Goal: Information Seeking & Learning: Learn about a topic

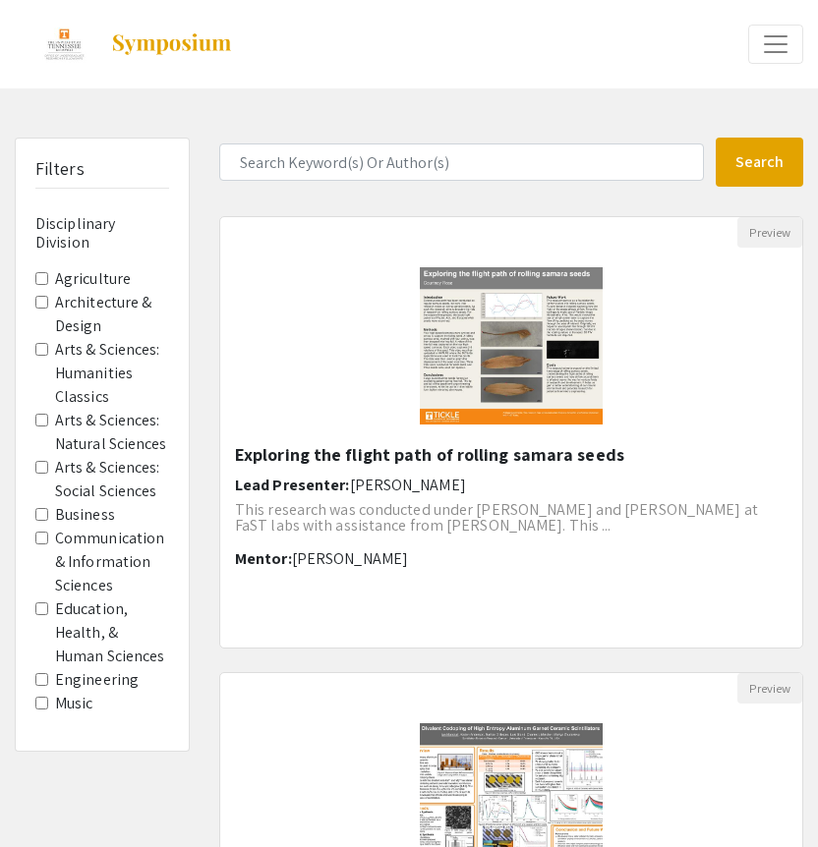
click at [85, 626] on label "Education, Health, & Human Sciences" at bounding box center [112, 633] width 114 height 71
click at [48, 615] on Sciences "Education, Health, & Human Sciences" at bounding box center [41, 609] width 13 height 13
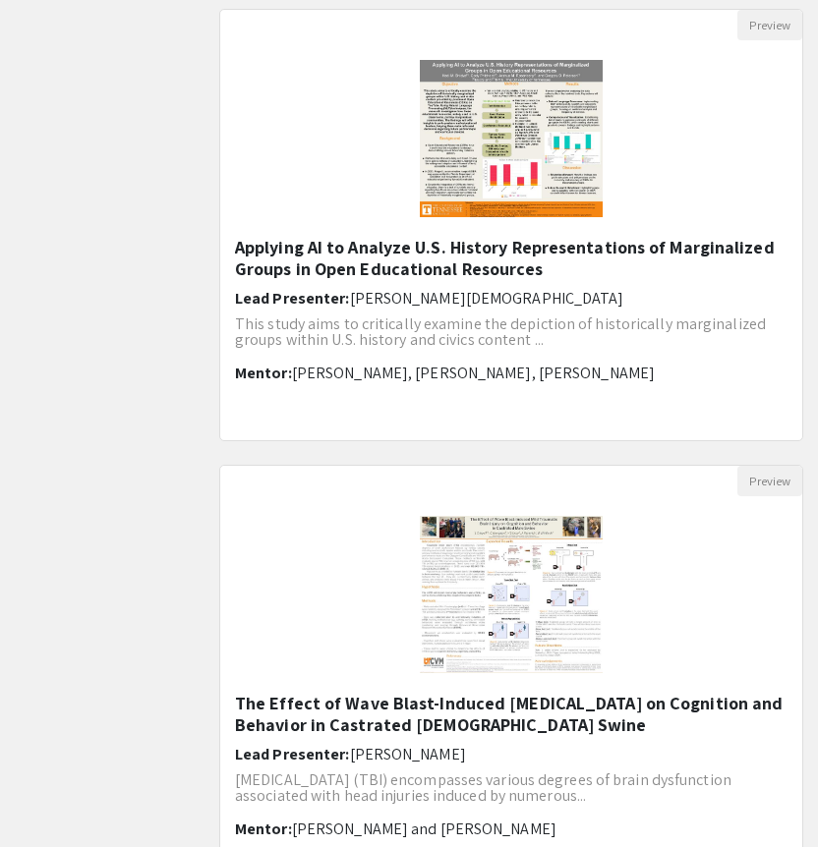
scroll to position [2281, 0]
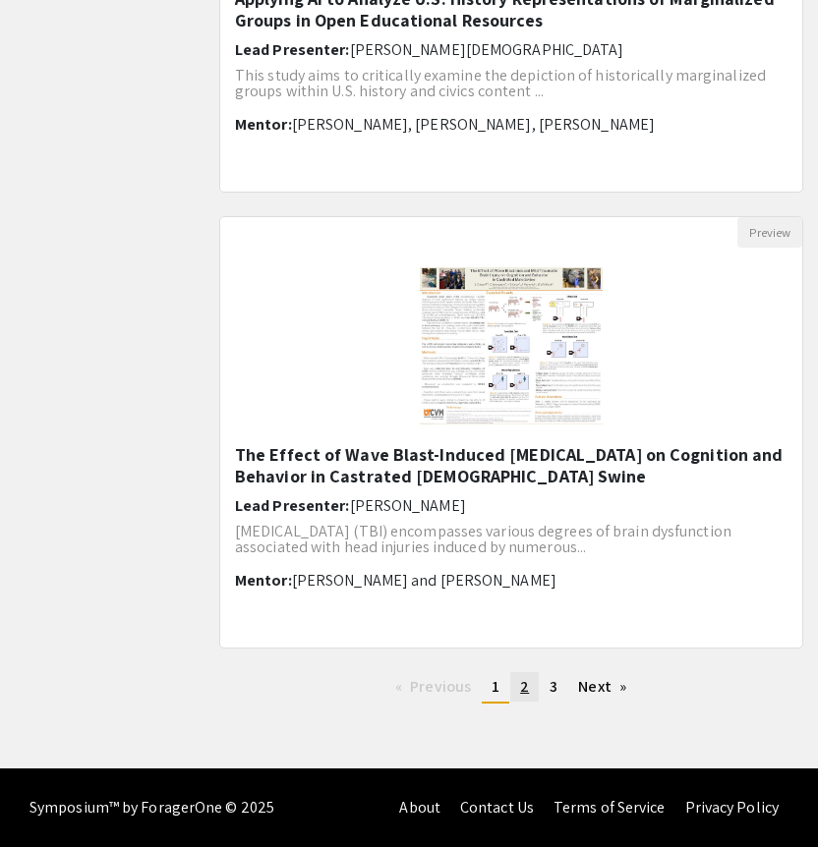
click at [524, 688] on span "2" at bounding box center [524, 686] width 9 height 21
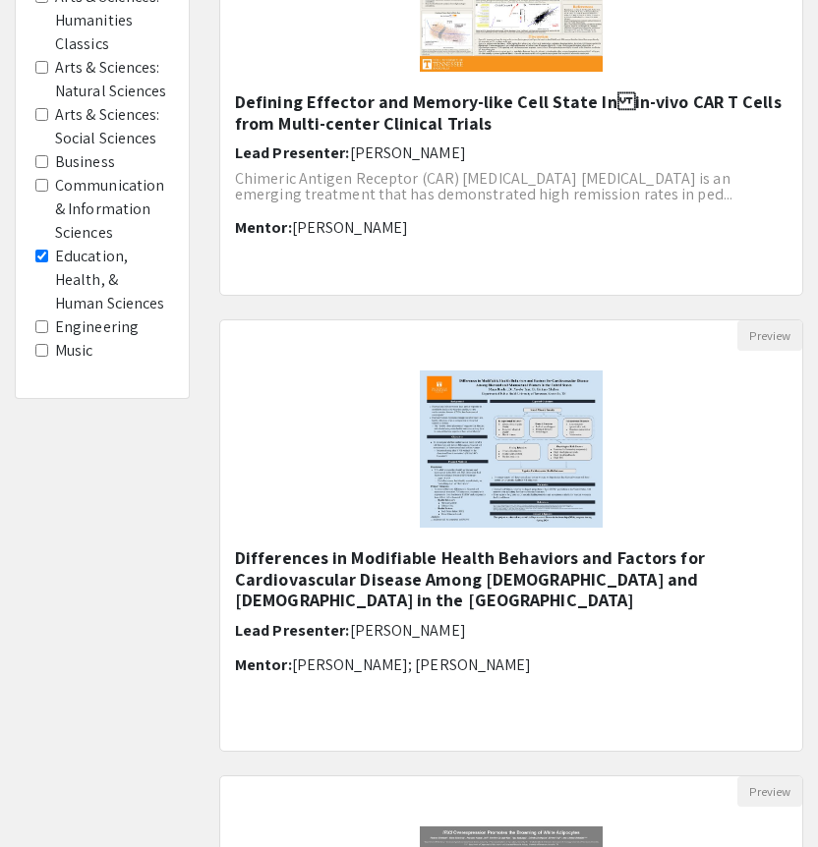
scroll to position [394, 0]
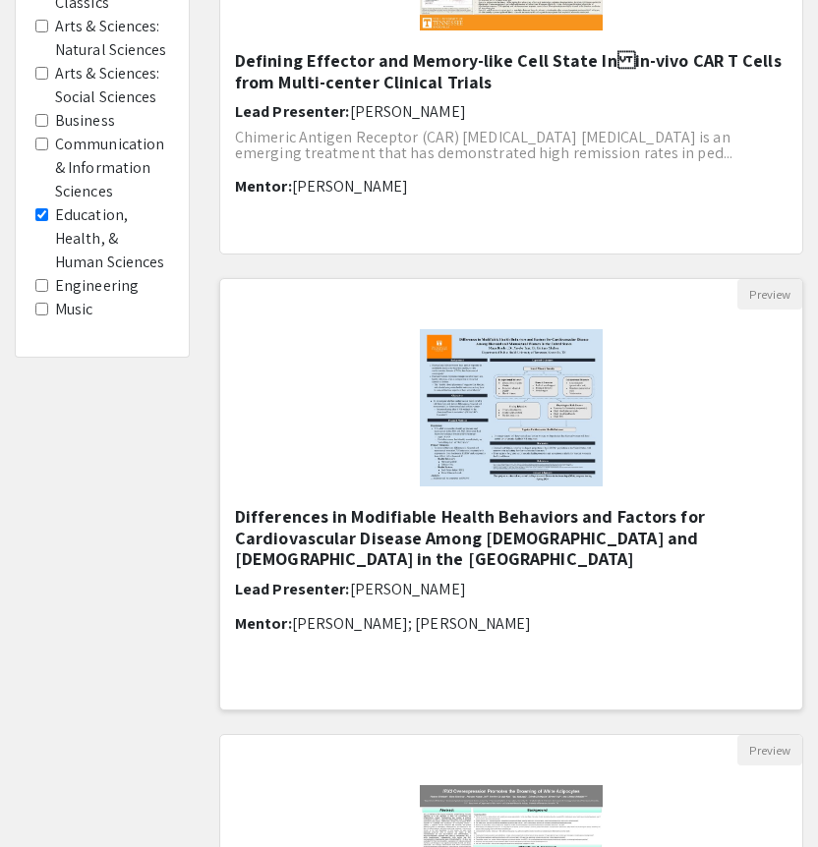
click at [494, 500] on img at bounding box center [511, 408] width 223 height 197
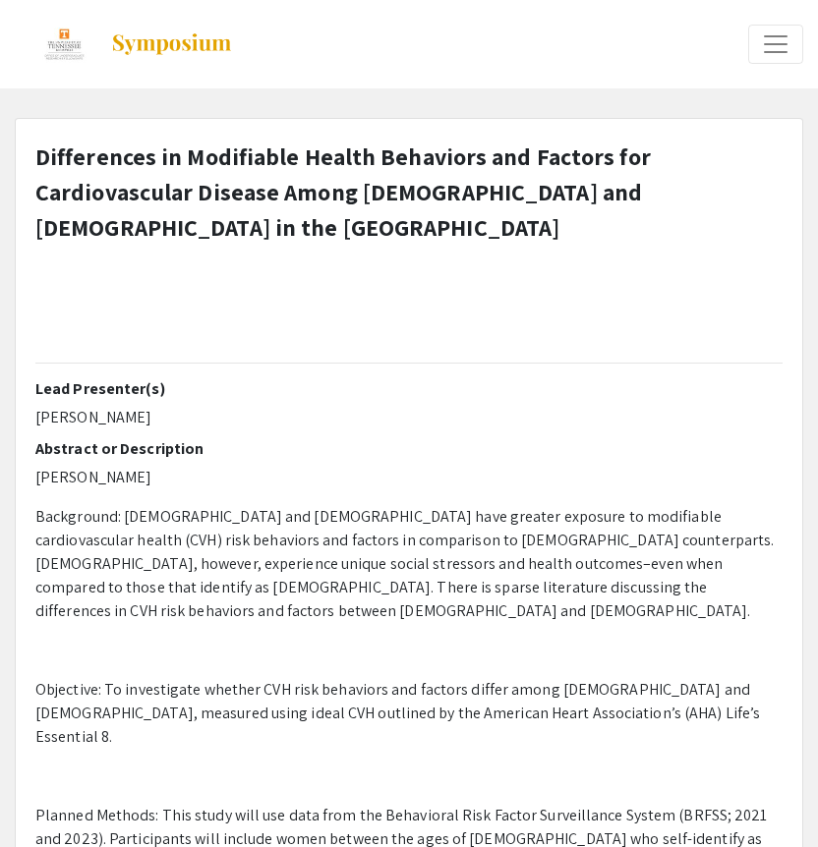
select select "custom"
type input "0"
select select "custom"
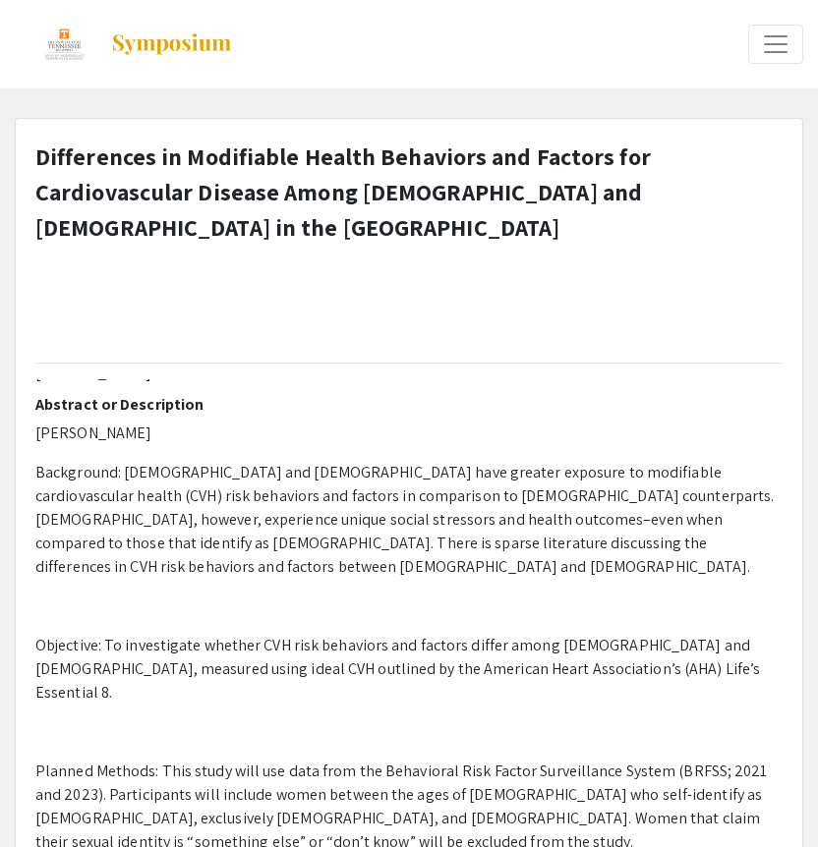
type input "1"
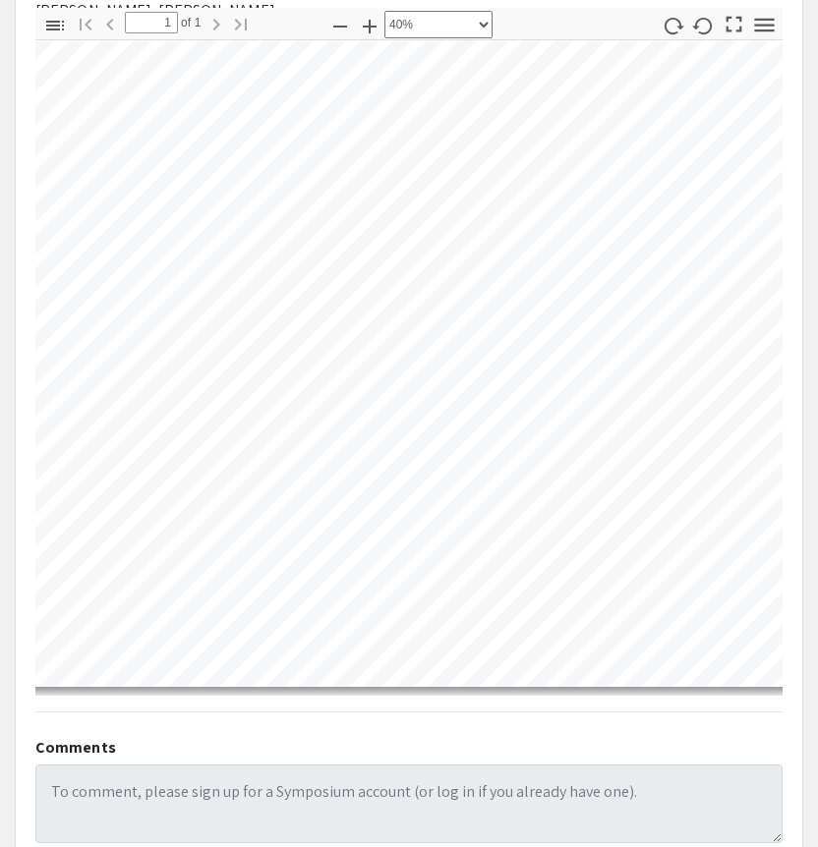
scroll to position [679, 756]
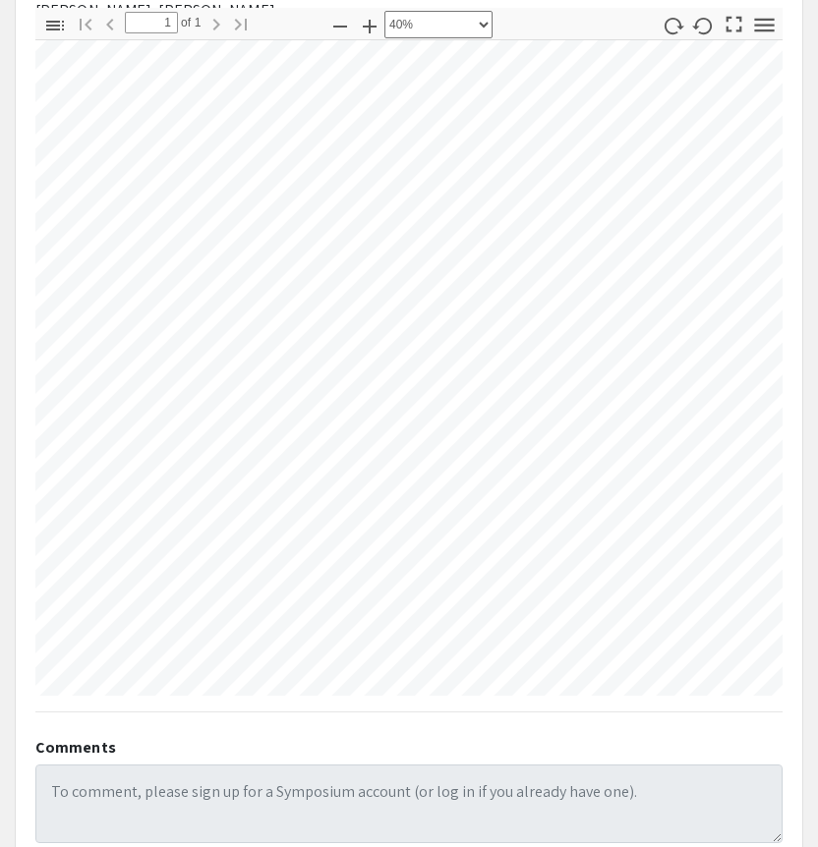
select select "custom"
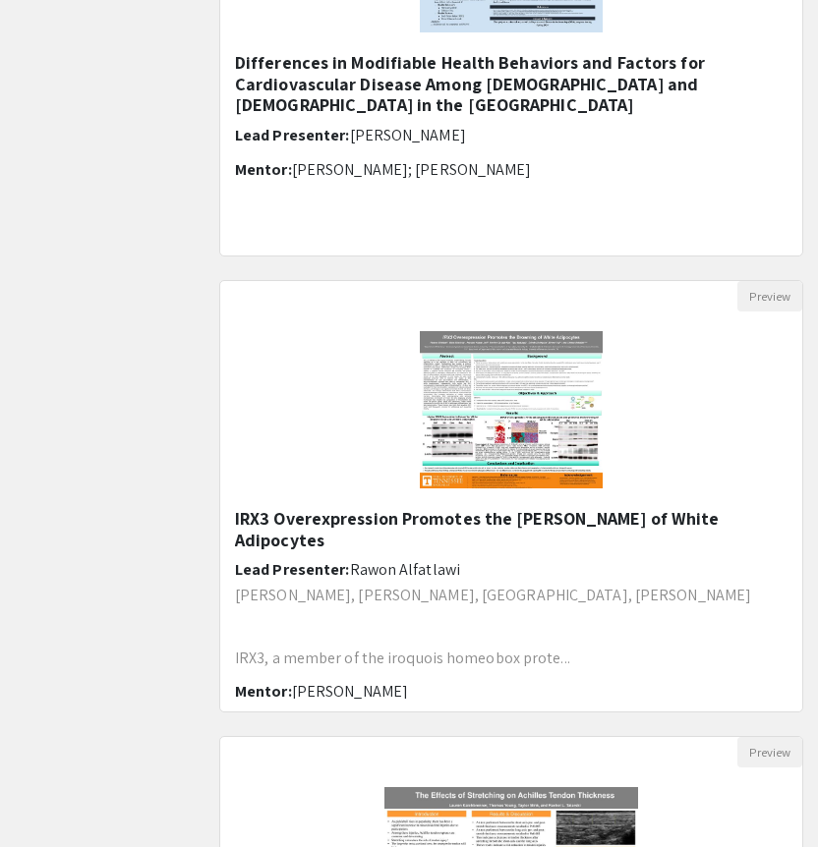
scroll to position [892, 0]
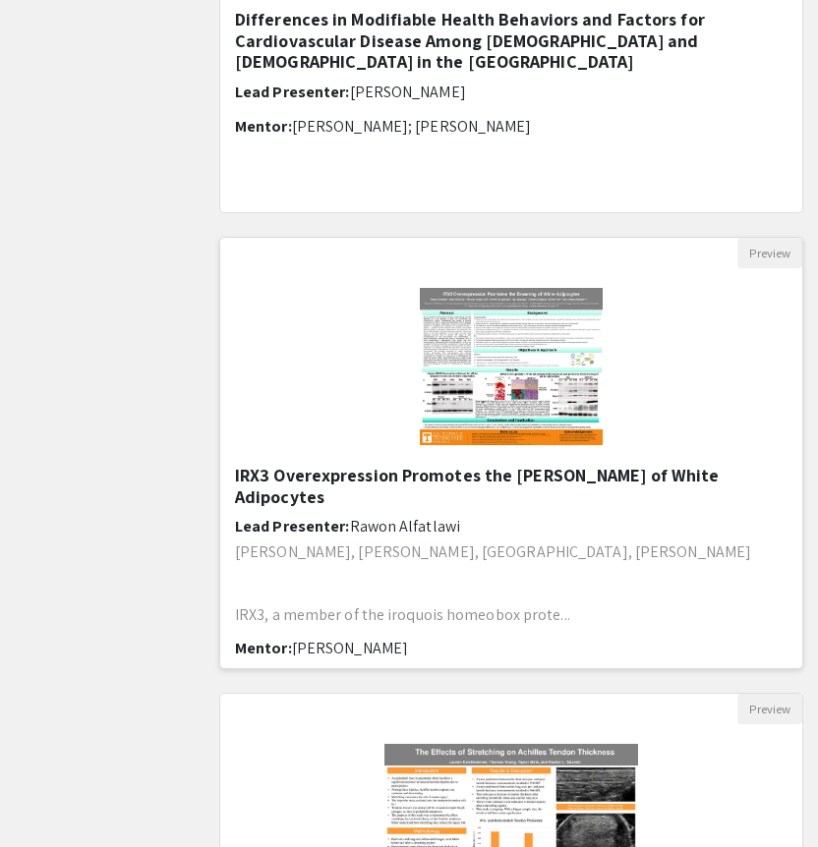
click at [484, 364] on img "Open Presentation <p>&nbsp;IRX3&nbsp;Overexpression Promotes the Browning of Wh…" at bounding box center [511, 366] width 223 height 197
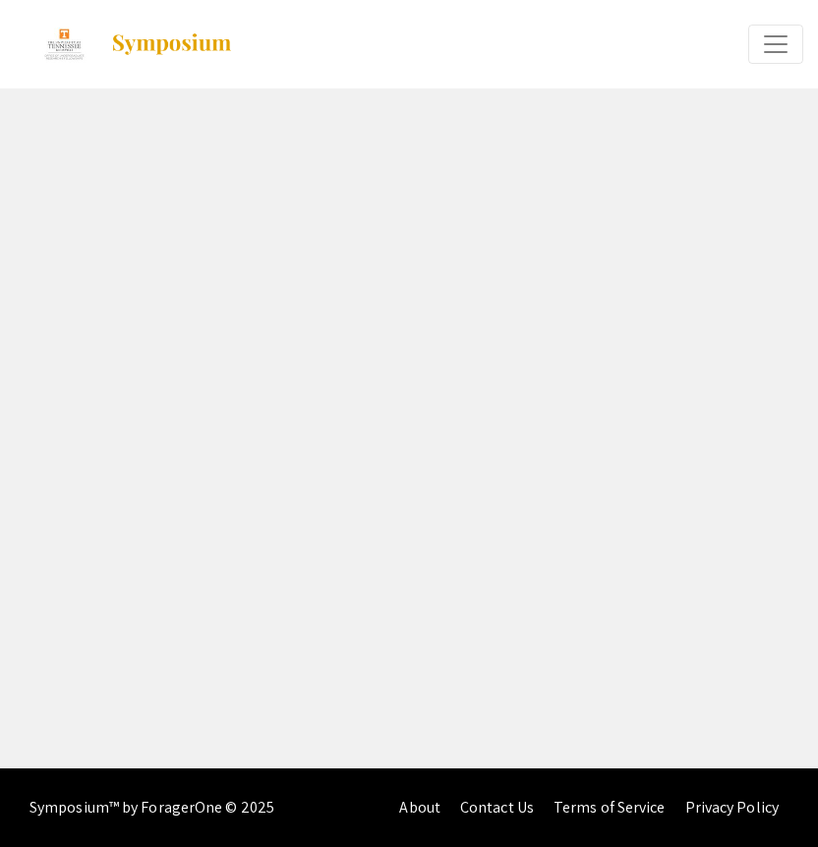
select select "custom"
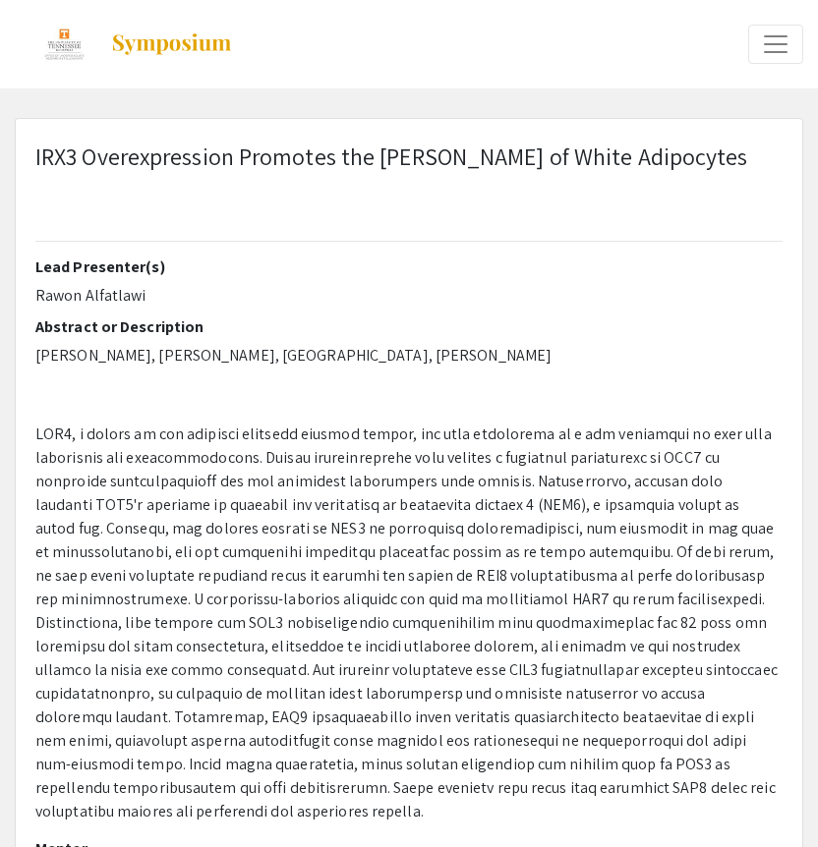
type input "0"
select select "custom"
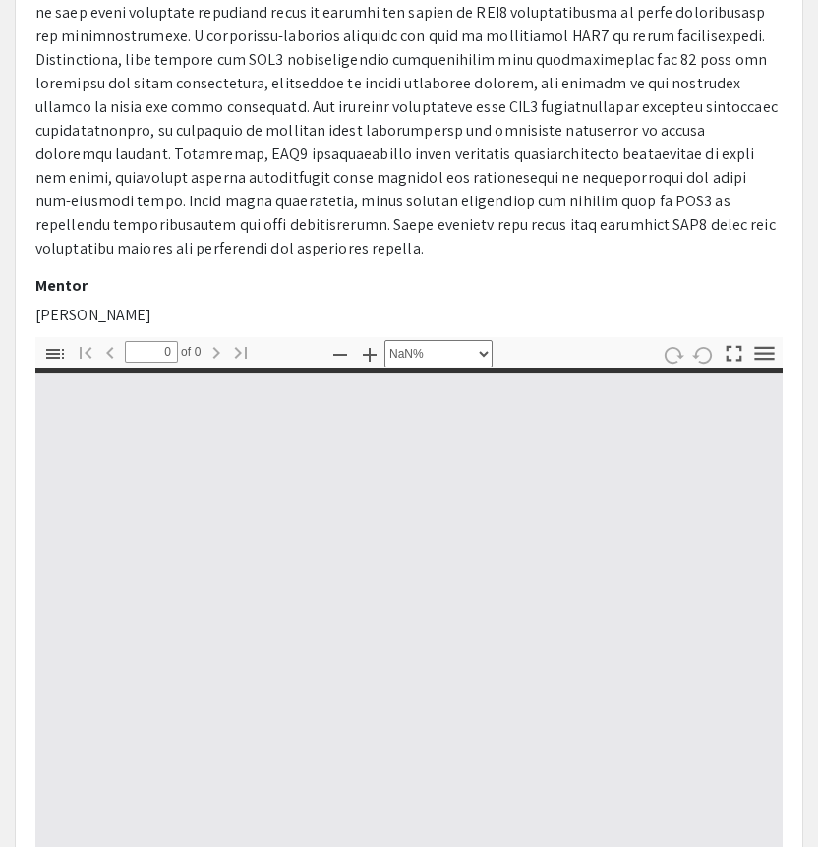
scroll to position [1043, 0]
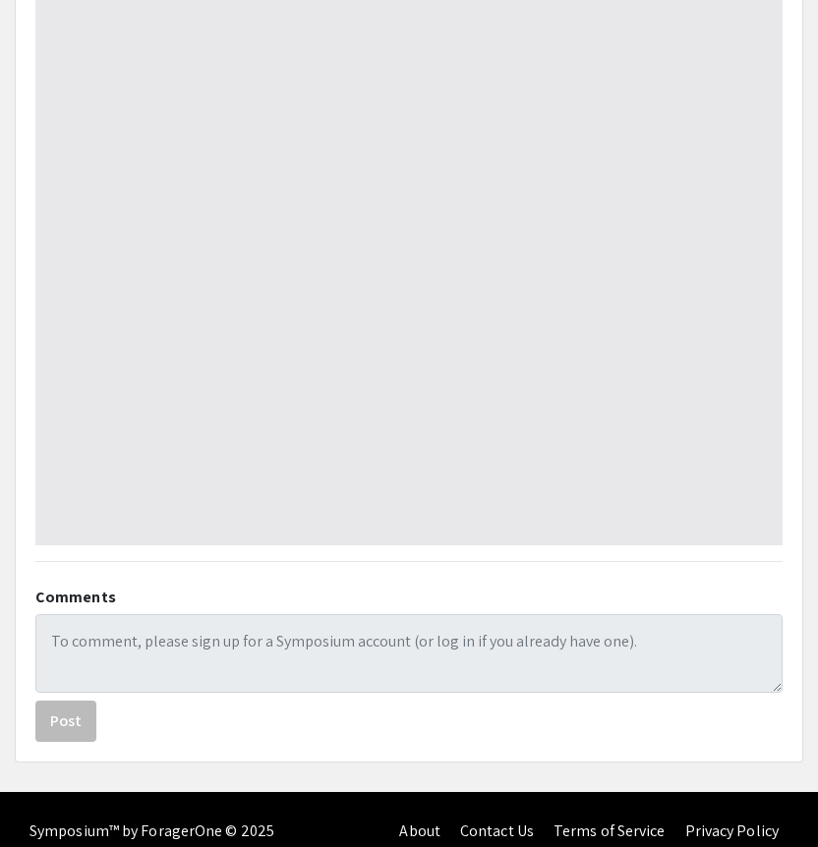
type input "1"
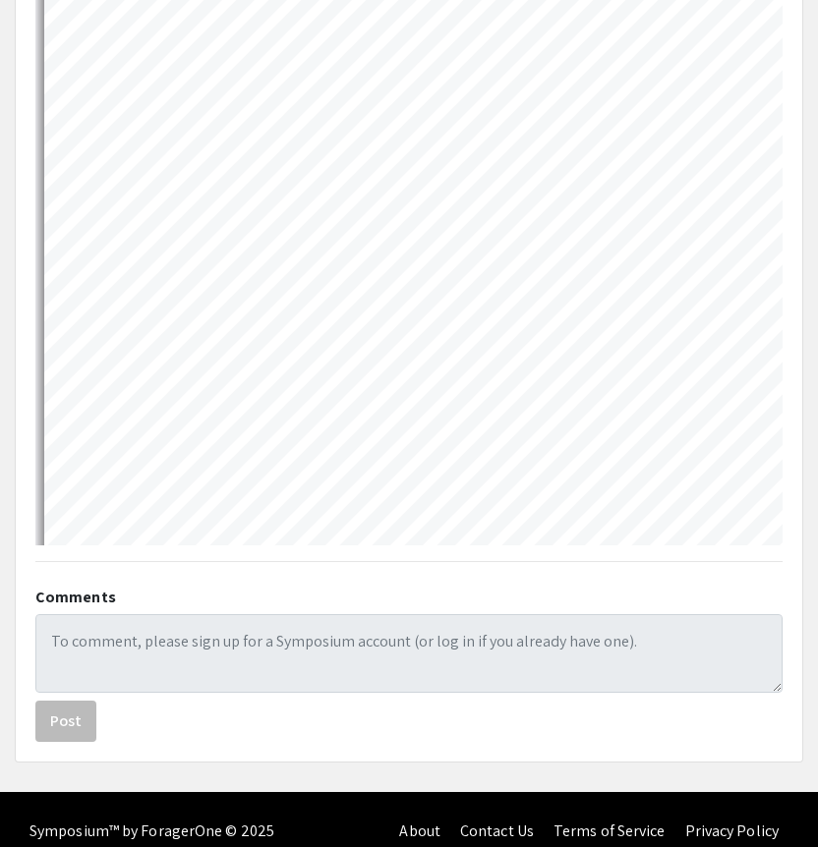
select select "auto"
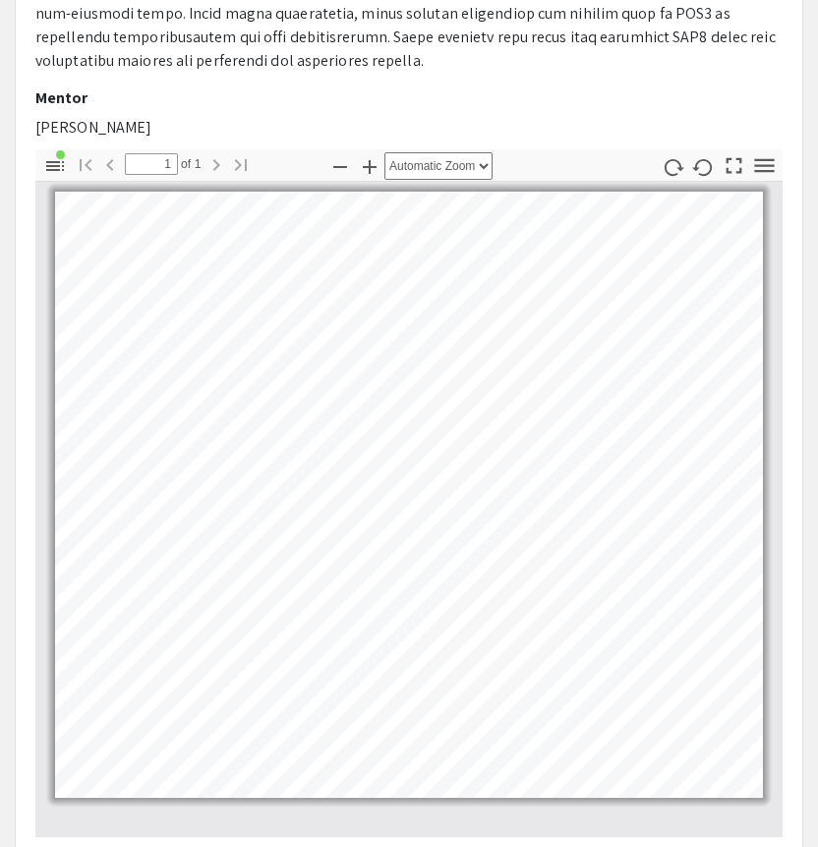
scroll to position [747, 0]
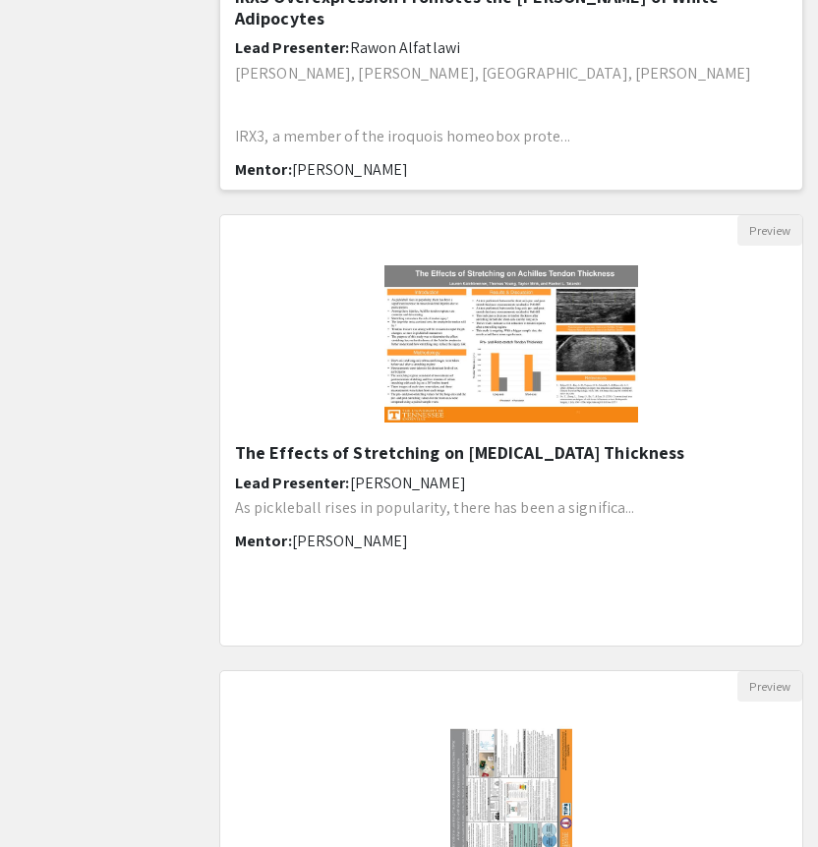
scroll to position [1387, 0]
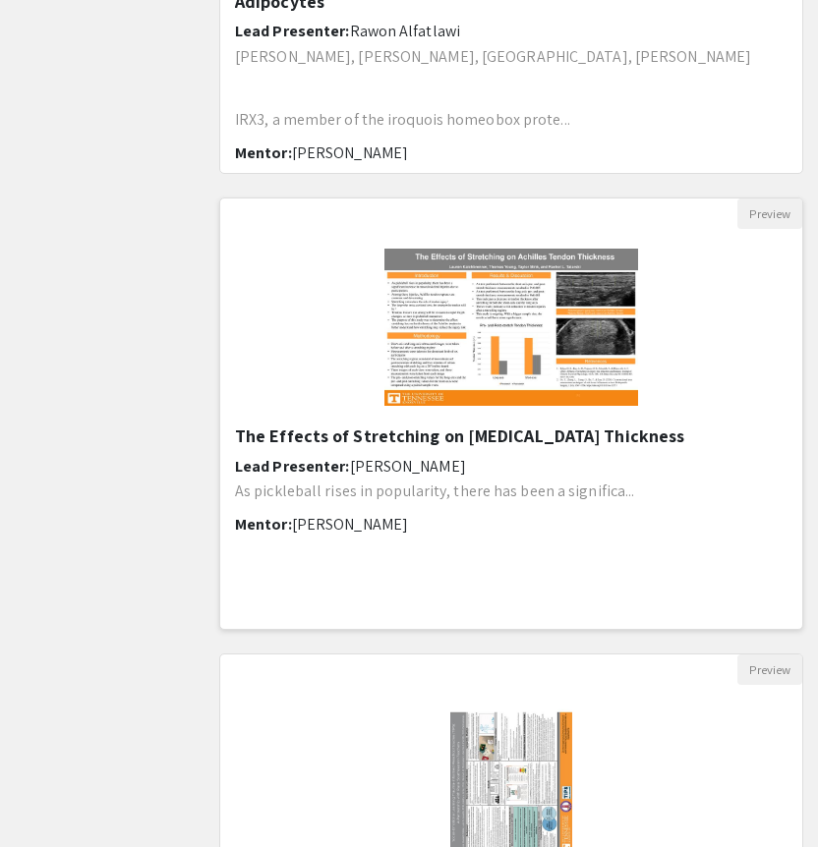
click at [381, 408] on img "Open Presentation <p>The Effects of Stretching on Achilles Tendon Thickness</p>" at bounding box center [512, 327] width 294 height 197
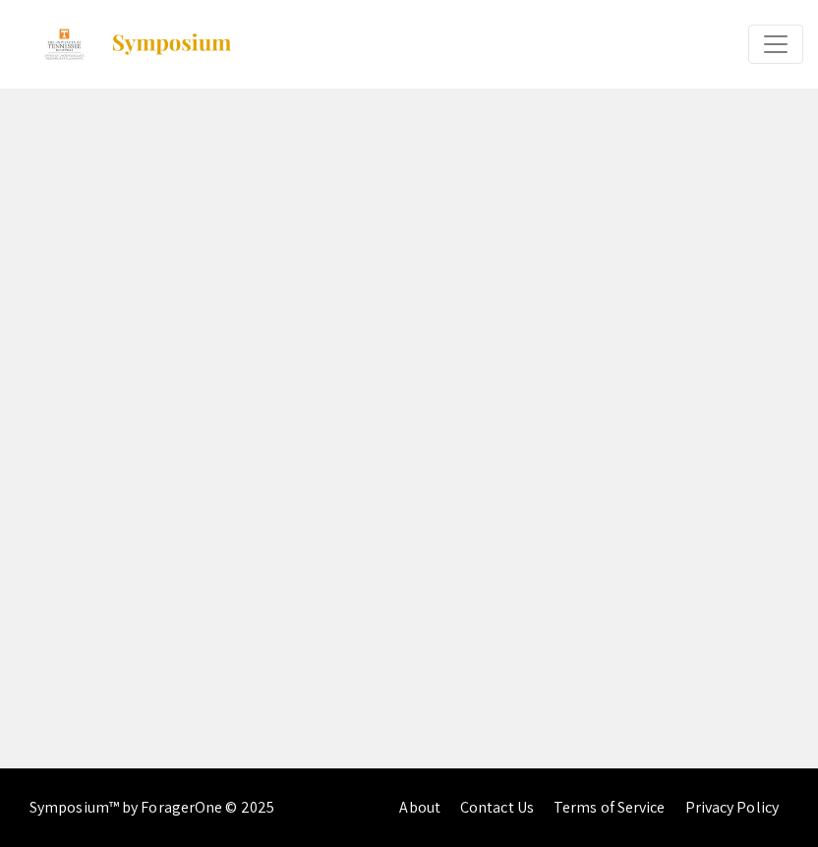
select select "custom"
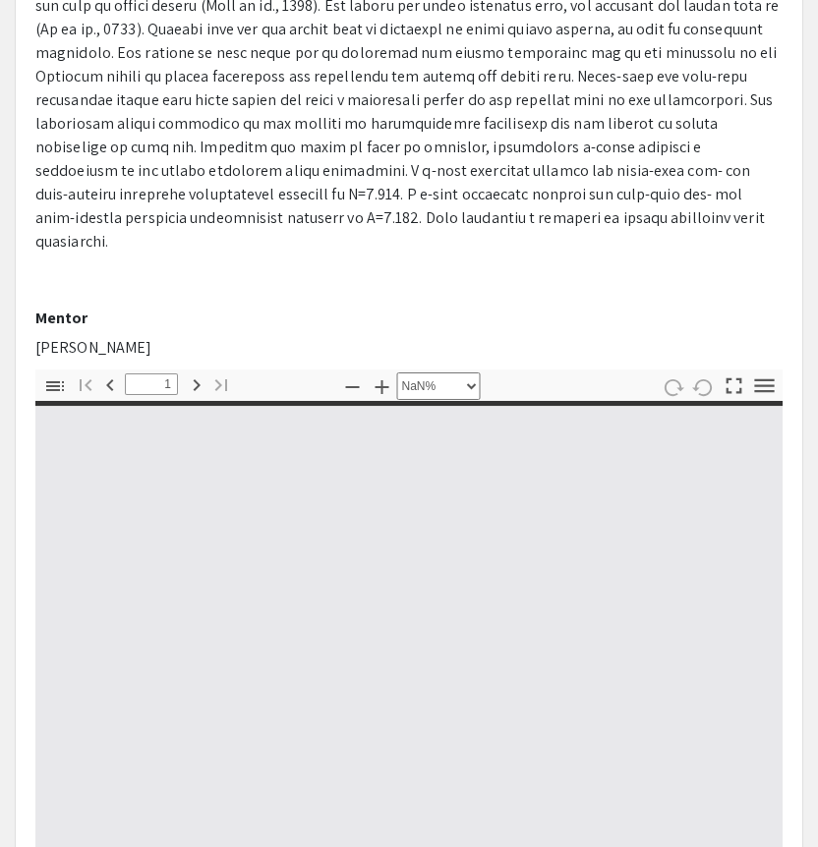
type input "0"
select select "custom"
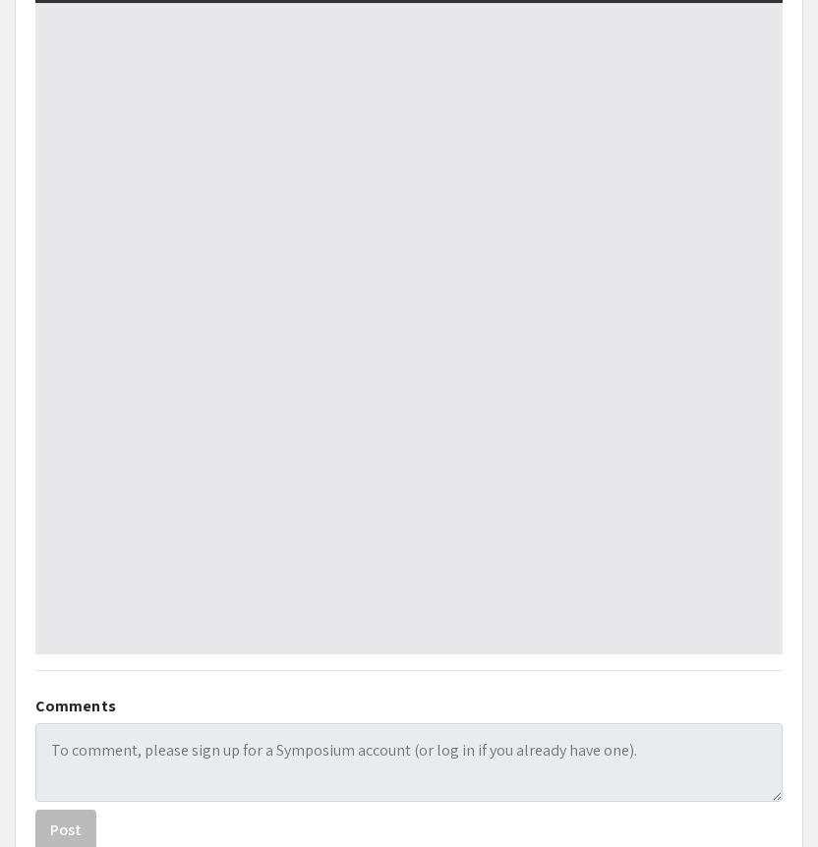
type input "1"
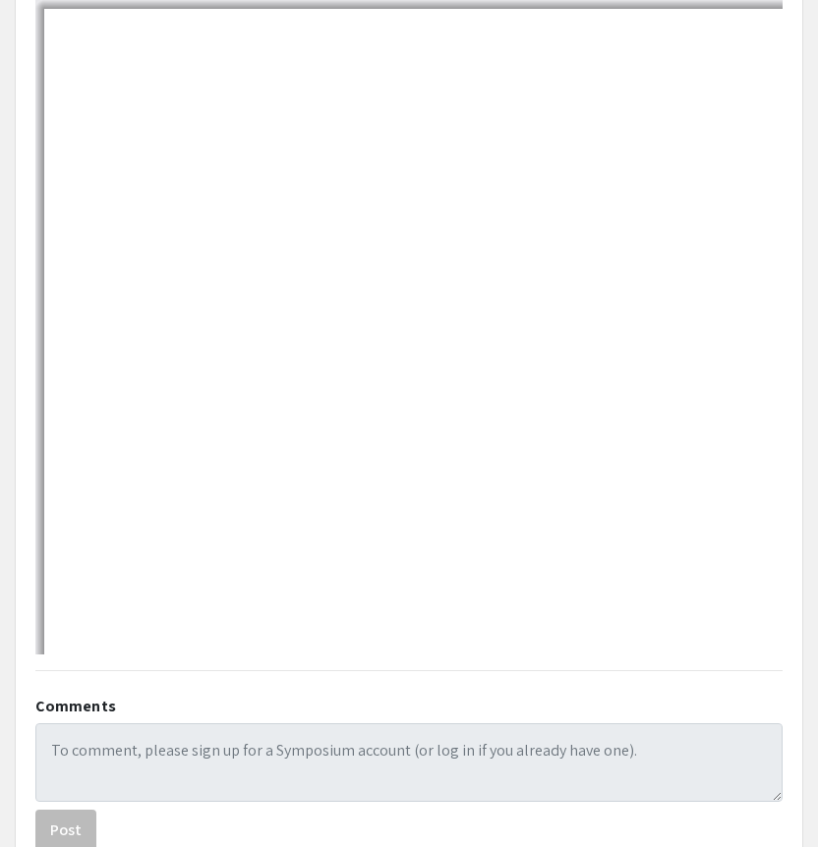
scroll to position [745, 0]
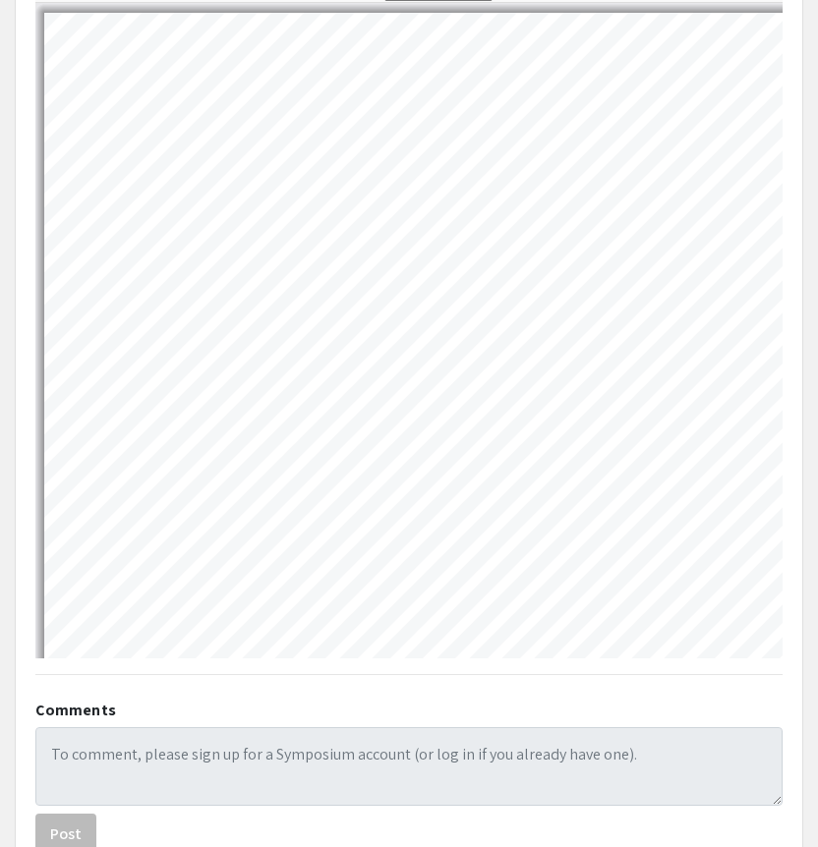
select select "auto"
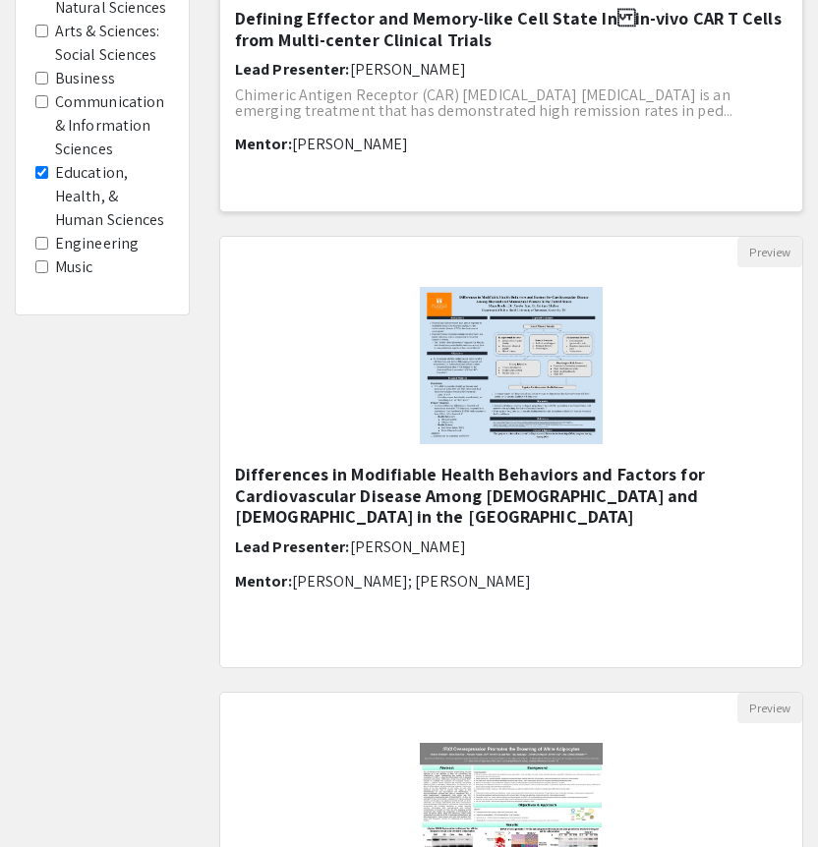
scroll to position [451, 0]
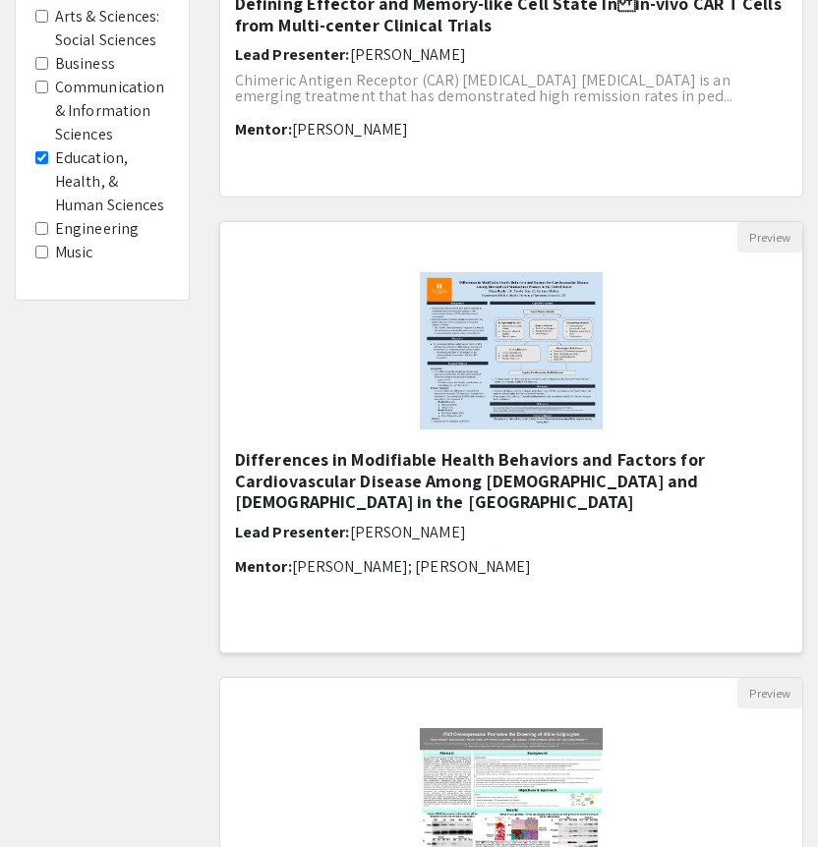
click at [357, 342] on div at bounding box center [511, 351] width 582 height 197
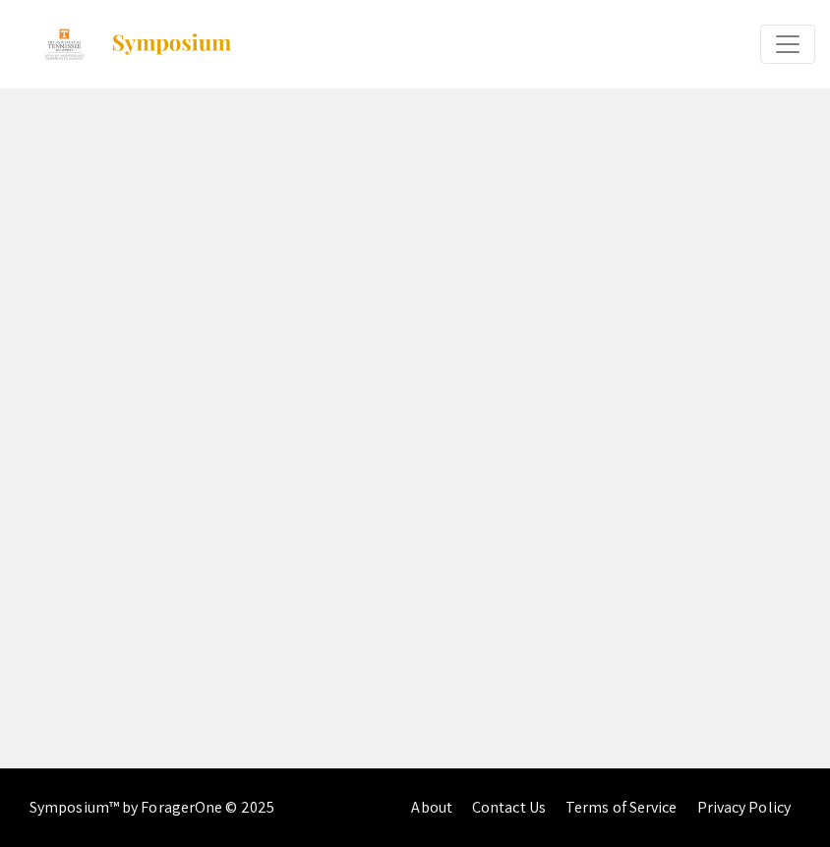
select select "custom"
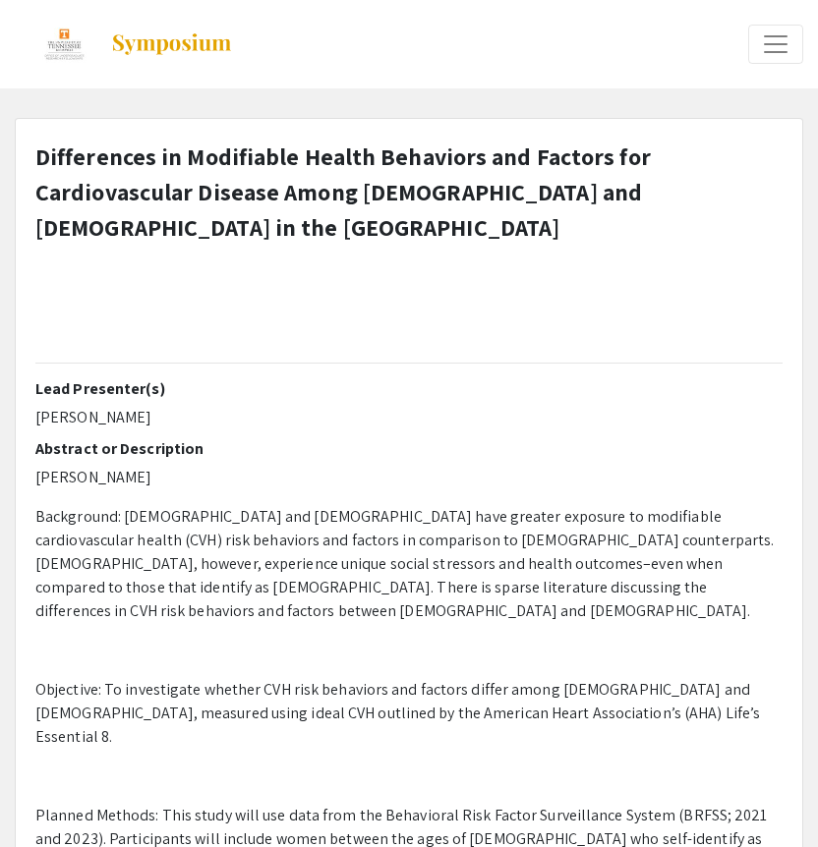
type input "0"
select select "custom"
type input "1"
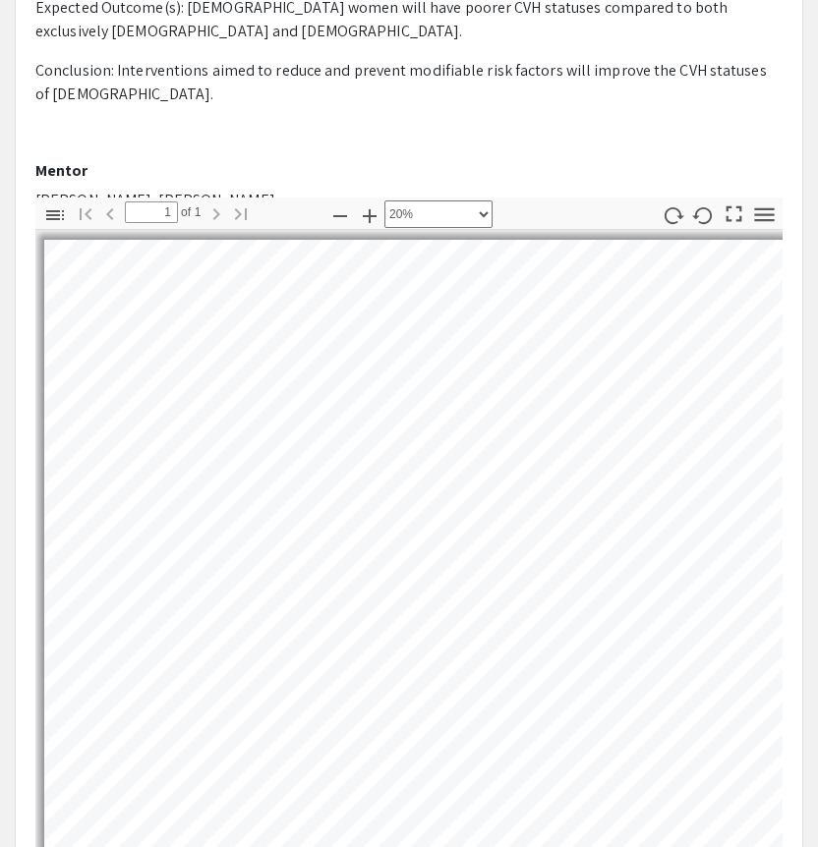
select select "custom"
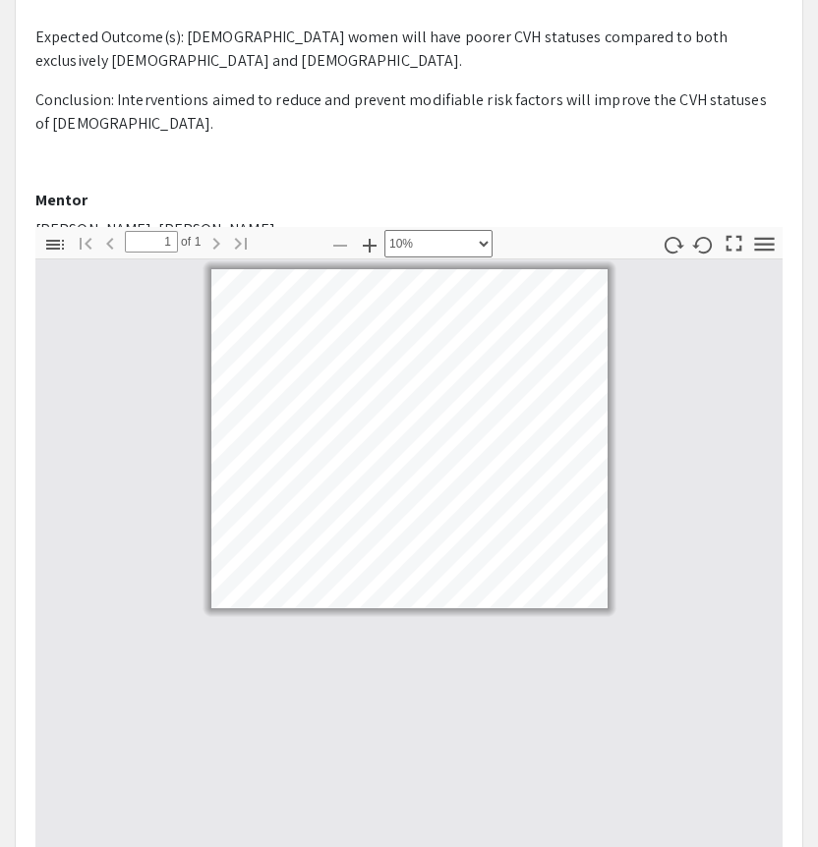
scroll to position [832, 0]
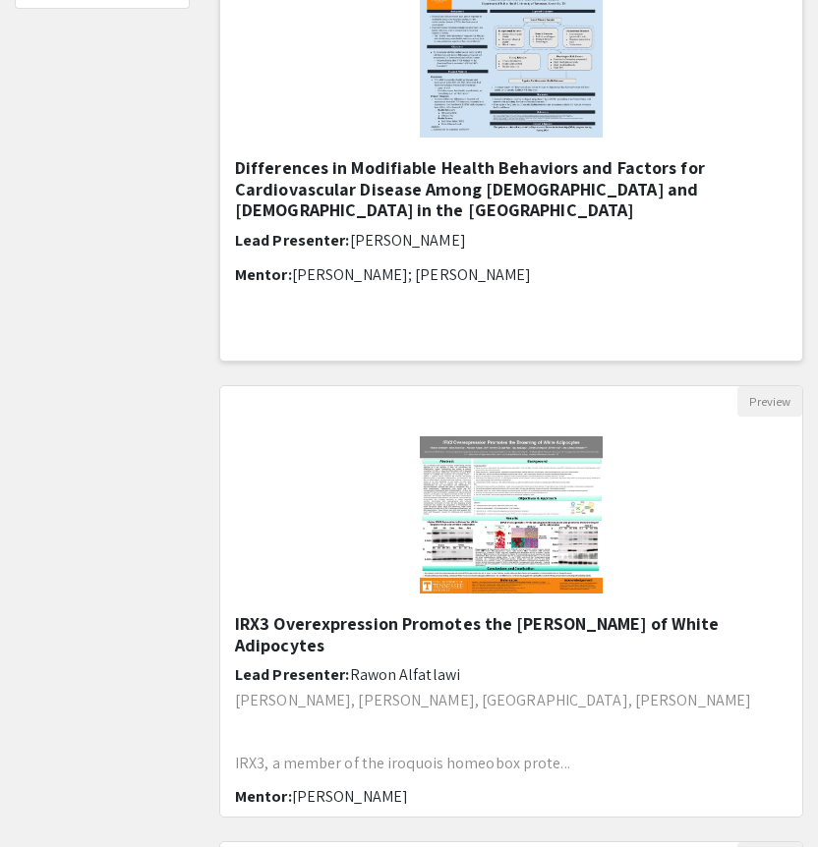
scroll to position [744, 0]
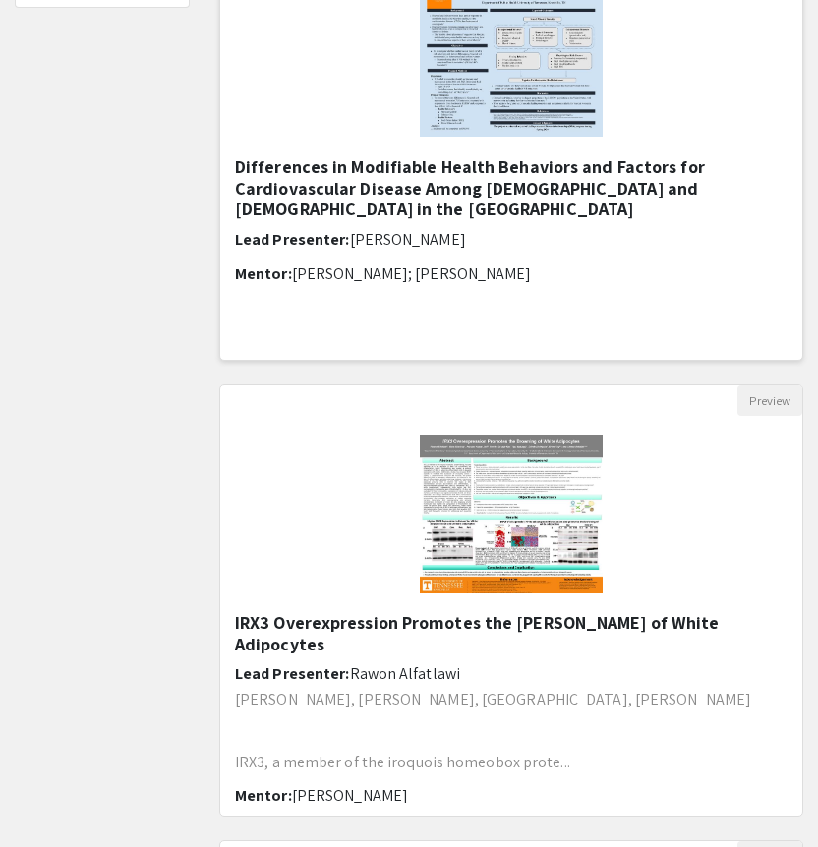
click at [528, 527] on img "Open Presentation <p>&nbsp;IRX3&nbsp;Overexpression Promotes the Browning of Wh…" at bounding box center [511, 514] width 223 height 197
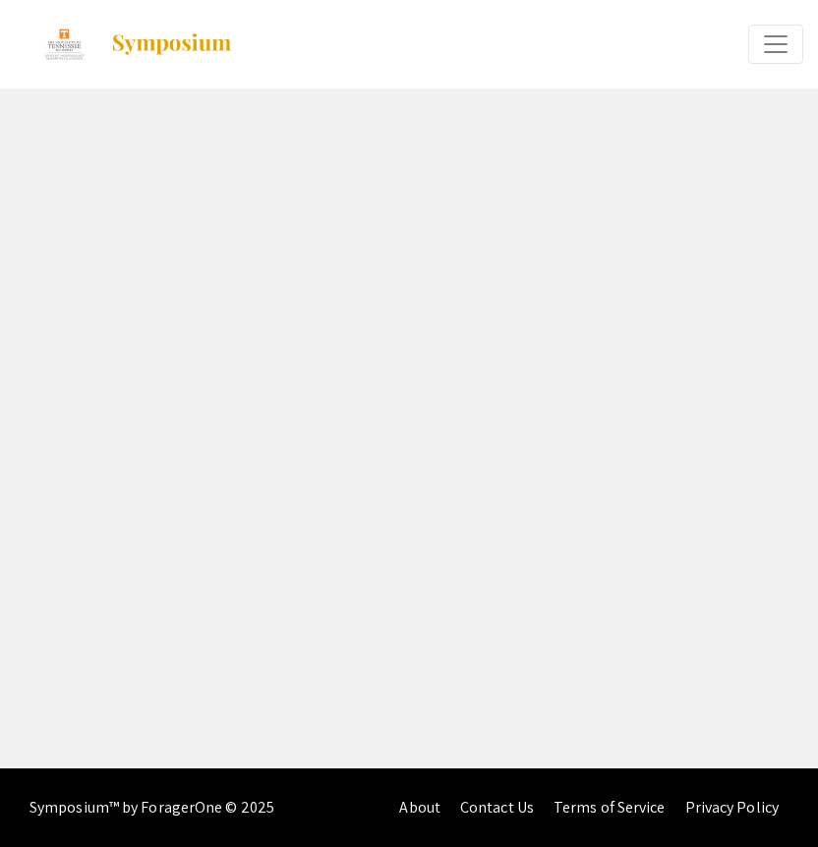
select select "custom"
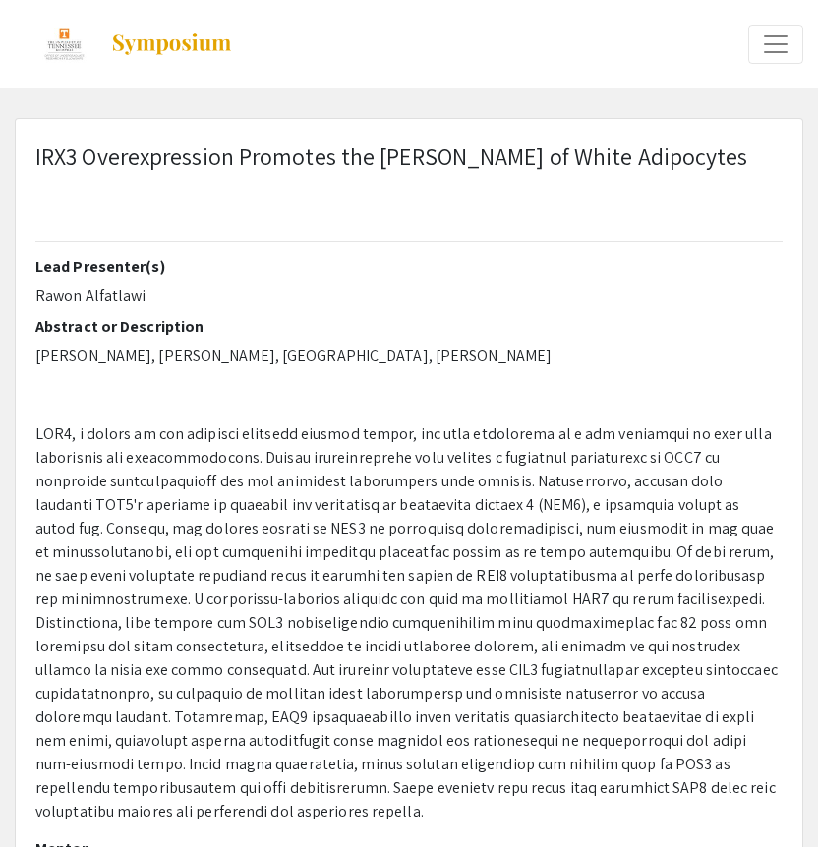
type input "0"
select select "custom"
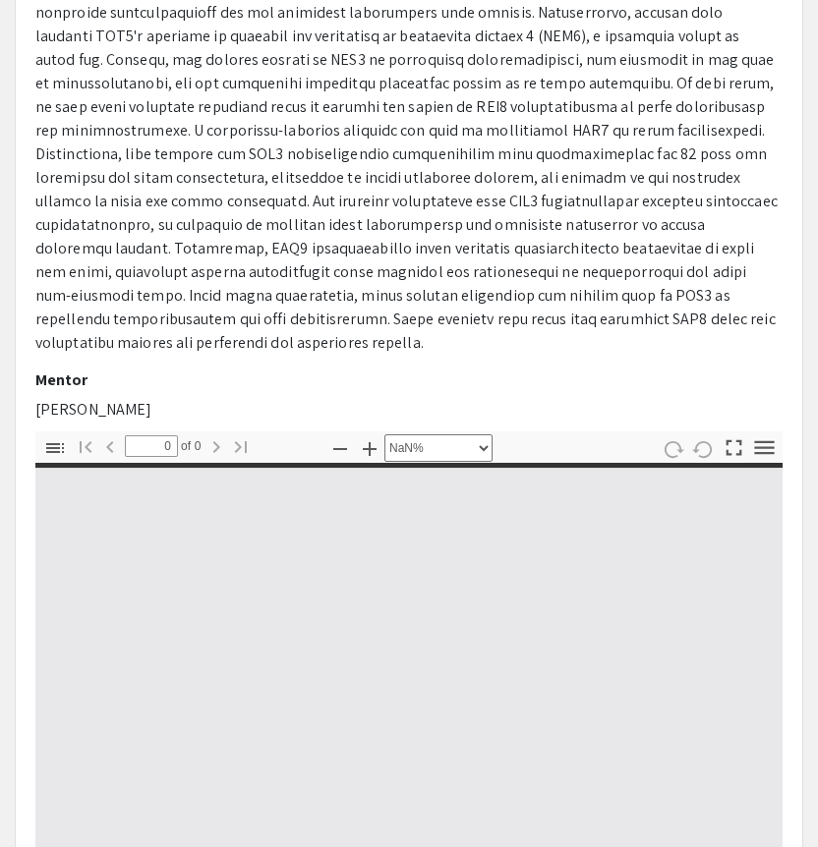
type input "1"
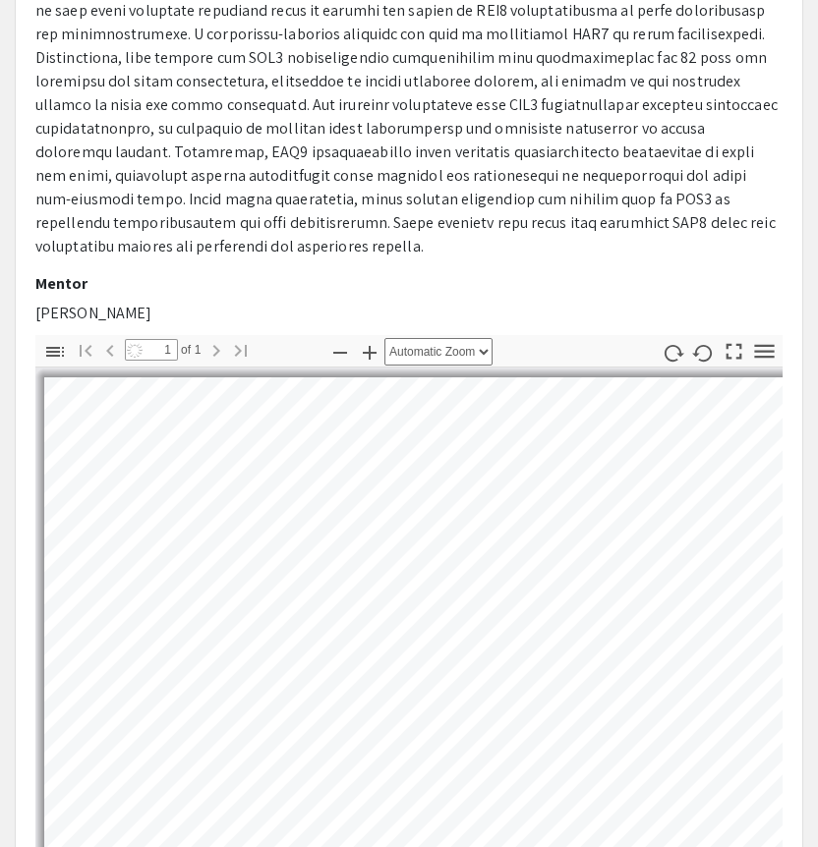
select select "auto"
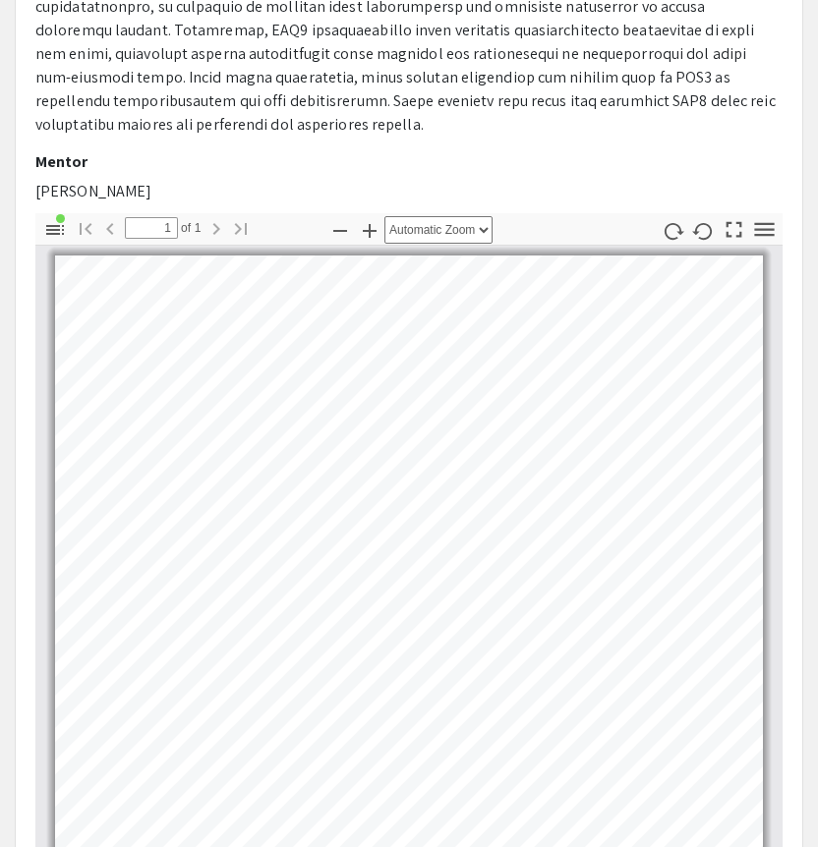
scroll to position [705, 0]
